Goal: Use online tool/utility: Utilize a website feature to perform a specific function

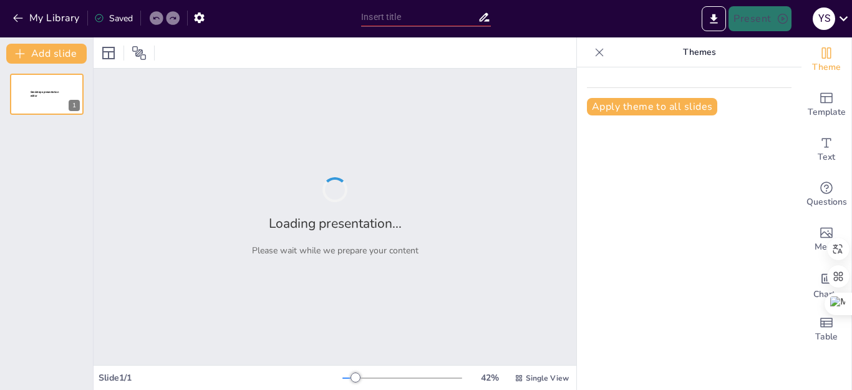
type input "Inteligencia Emocional: Herramienta Fundamental para el Bienestar Personal"
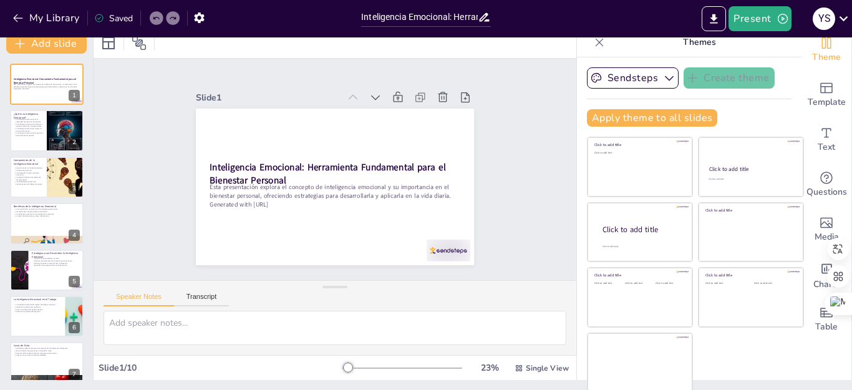
scroll to position [12, 0]
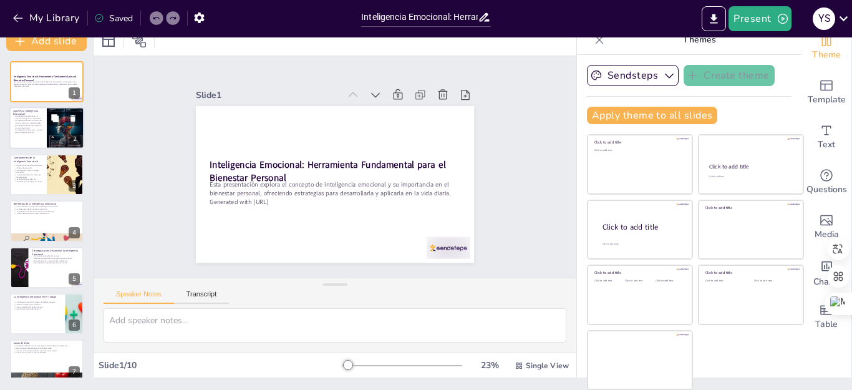
click at [46, 132] on div at bounding box center [46, 128] width 75 height 42
type textarea "La gestión de emociones es un aspecto clave de la inteligencia emocional. Ser c…"
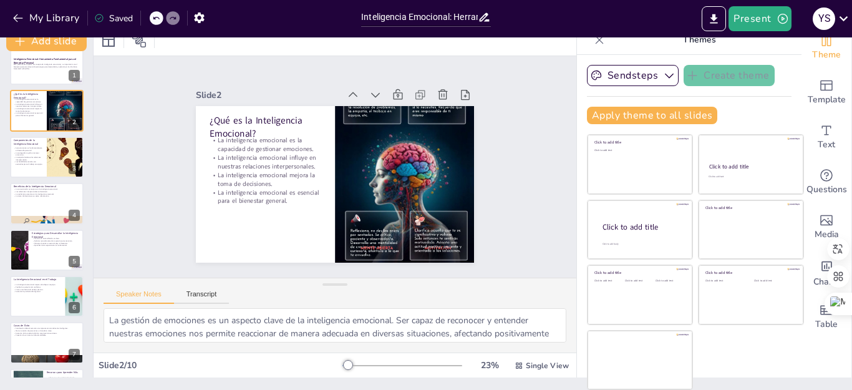
scroll to position [0, 0]
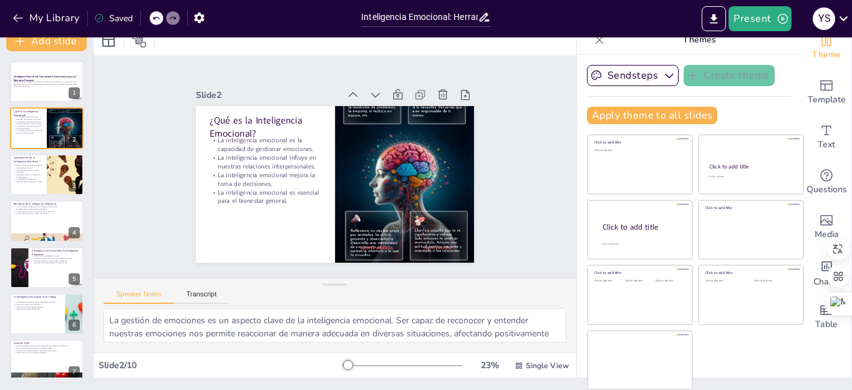
click at [367, 365] on div at bounding box center [403, 366] width 120 height 10
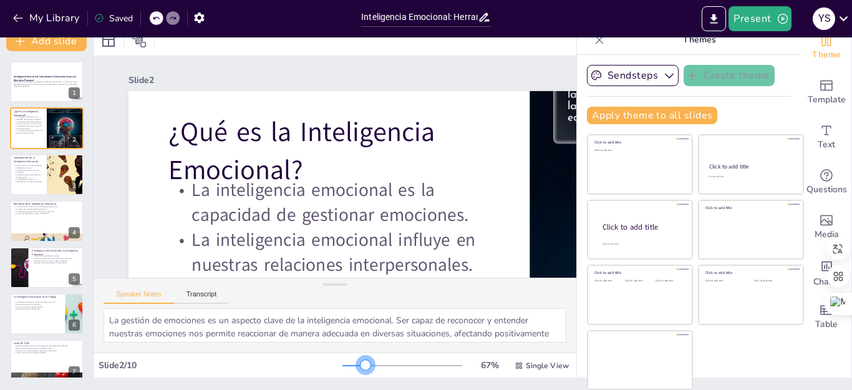
click at [345, 366] on div at bounding box center [354, 365] width 23 height 1
click at [343, 366] on div at bounding box center [355, 365] width 24 height 1
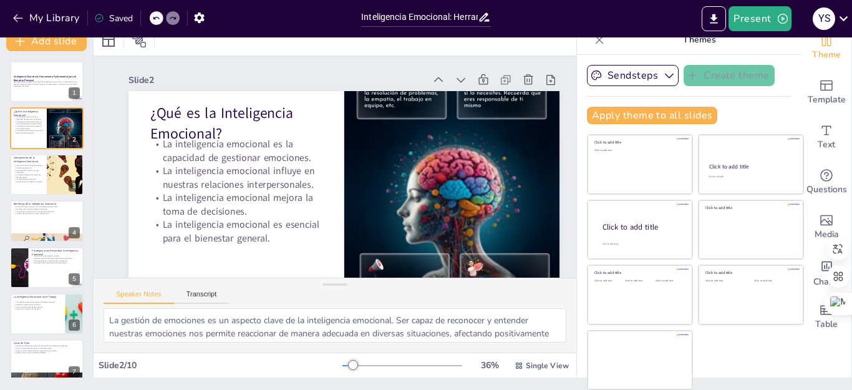
click at [343, 366] on div at bounding box center [348, 365] width 11 height 1
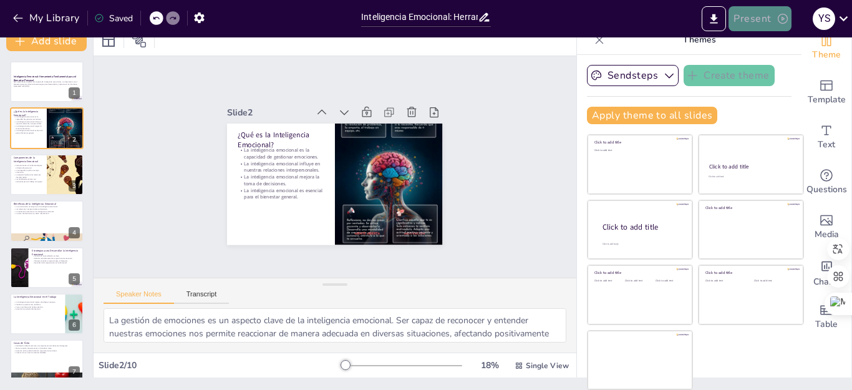
click at [760, 16] on button "Present" at bounding box center [760, 18] width 62 height 25
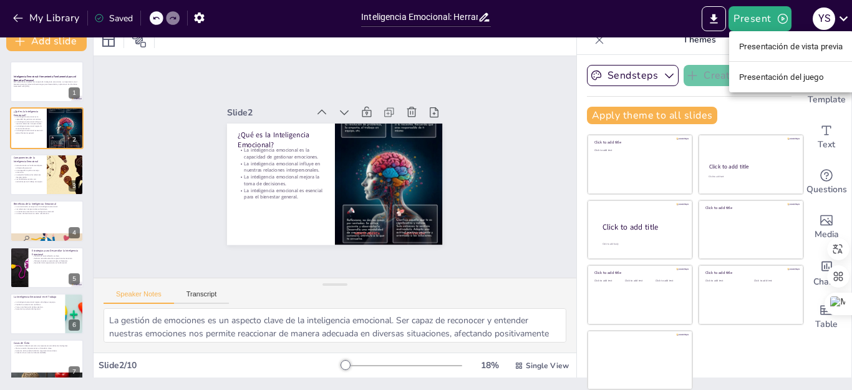
click at [759, 47] on font "Presentación de vista previa" at bounding box center [791, 46] width 104 height 9
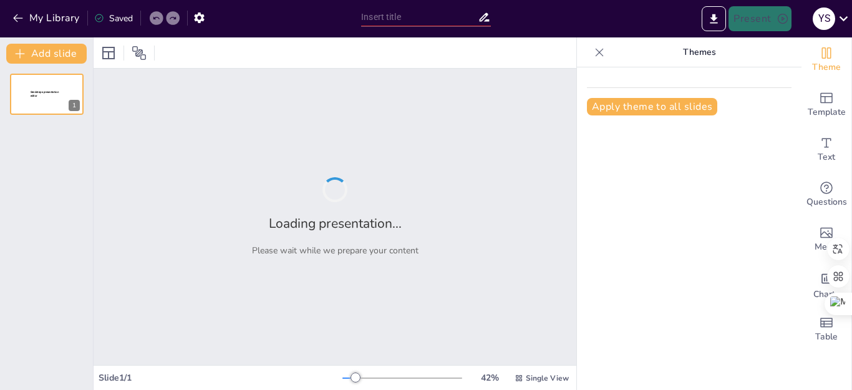
type input "Inteligencia Emocional: Herramienta Fundamental para el Bienestar Personal"
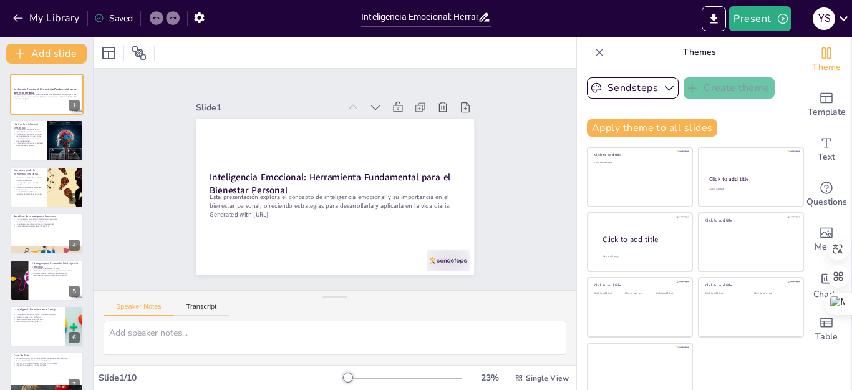
scroll to position [12, 0]
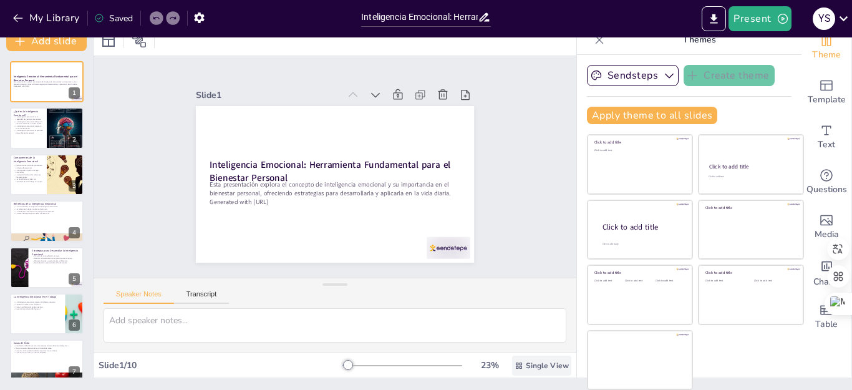
click at [526, 363] on span "Single View" at bounding box center [547, 366] width 43 height 10
click at [520, 313] on font "Vista única" at bounding box center [510, 313] width 42 height 12
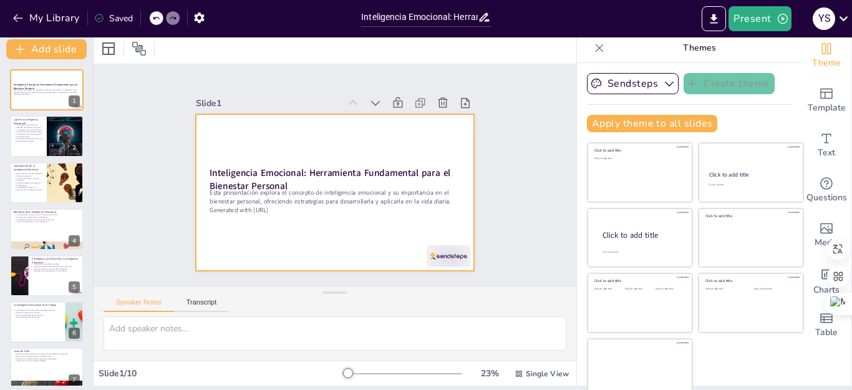
scroll to position [0, 0]
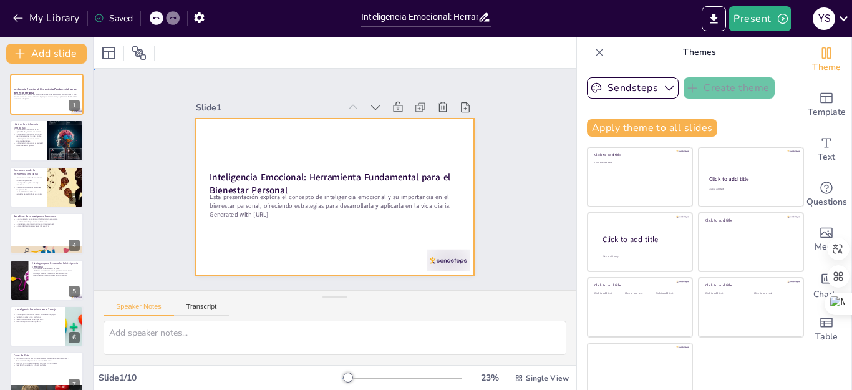
click at [323, 231] on div at bounding box center [333, 196] width 293 height 185
